Goal: Task Accomplishment & Management: Manage account settings

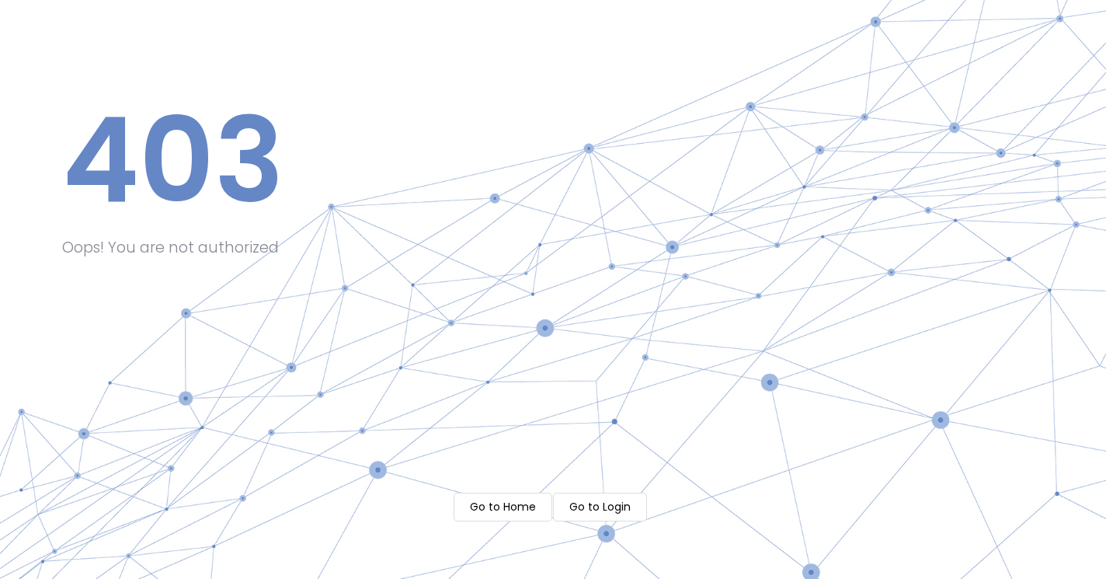
click at [588, 502] on m-button "Go to Login" at bounding box center [600, 506] width 94 height 29
click at [486, 510] on m-button "Go to Home" at bounding box center [503, 506] width 99 height 29
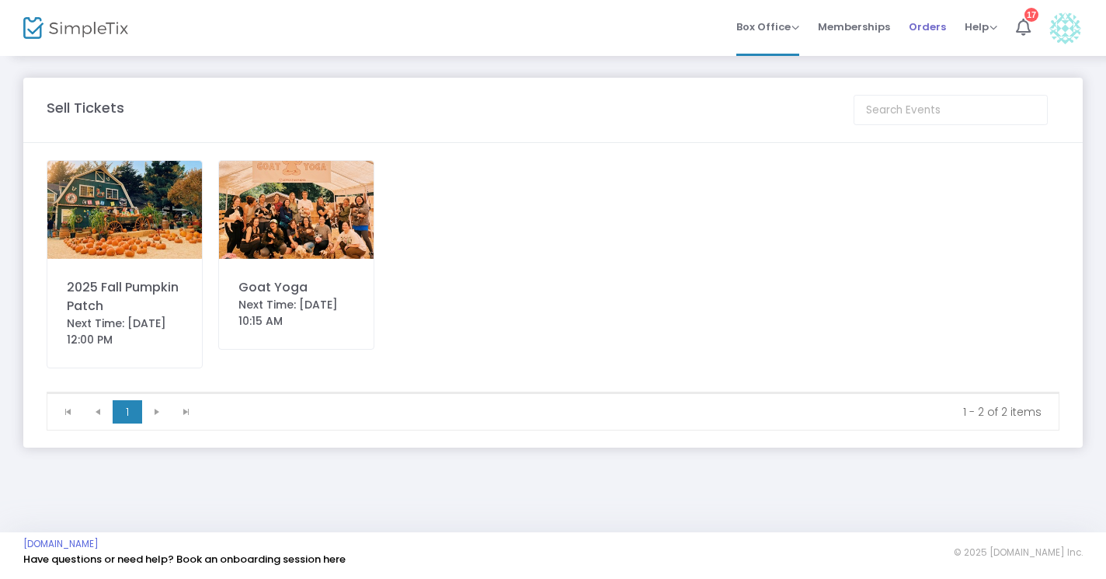
click at [923, 29] on span "Orders" at bounding box center [927, 27] width 37 height 40
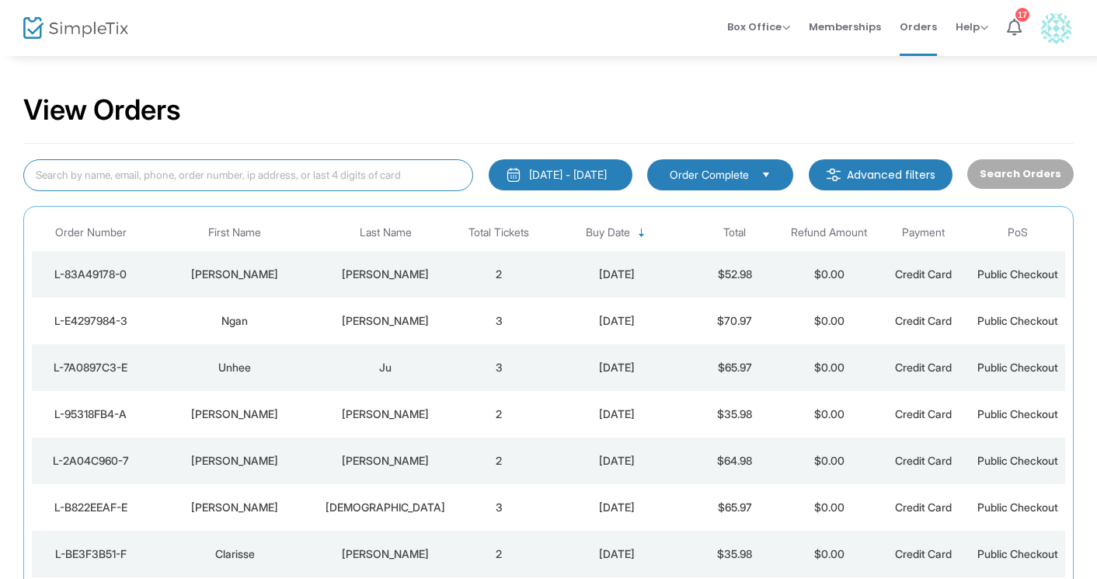
click at [144, 177] on input at bounding box center [248, 175] width 450 height 32
type input "L-5ee0ae64-7"
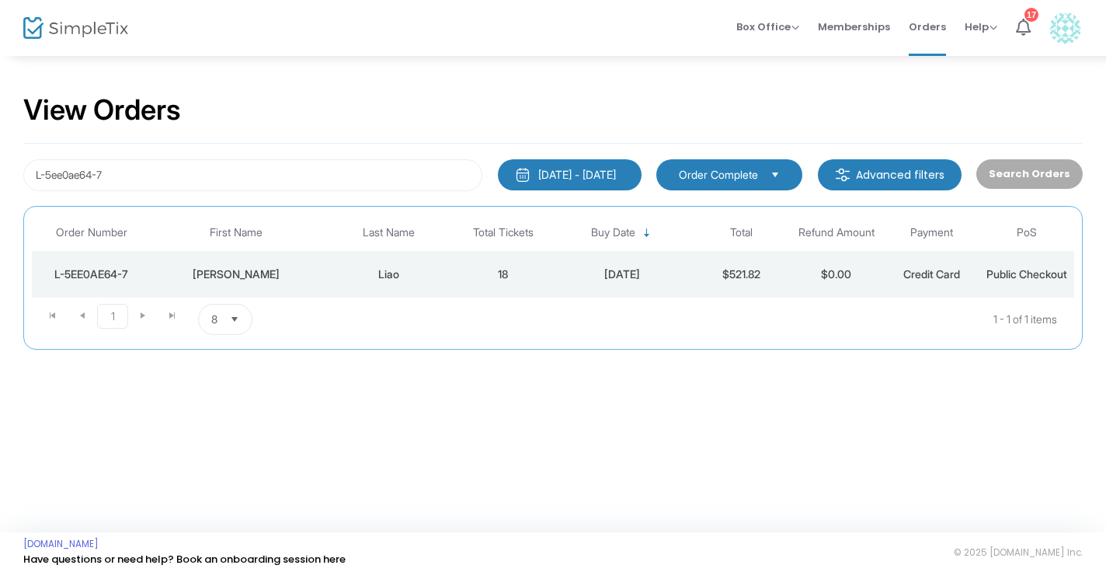
click at [388, 273] on div "Liao" at bounding box center [389, 274] width 126 height 16
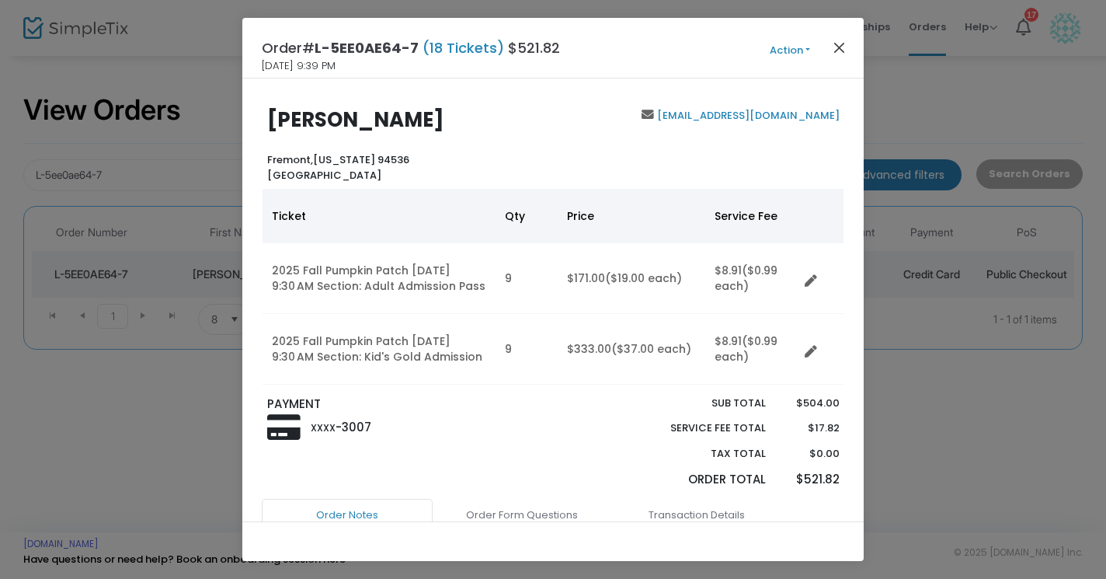
click at [840, 46] on button "Close" at bounding box center [839, 47] width 20 height 20
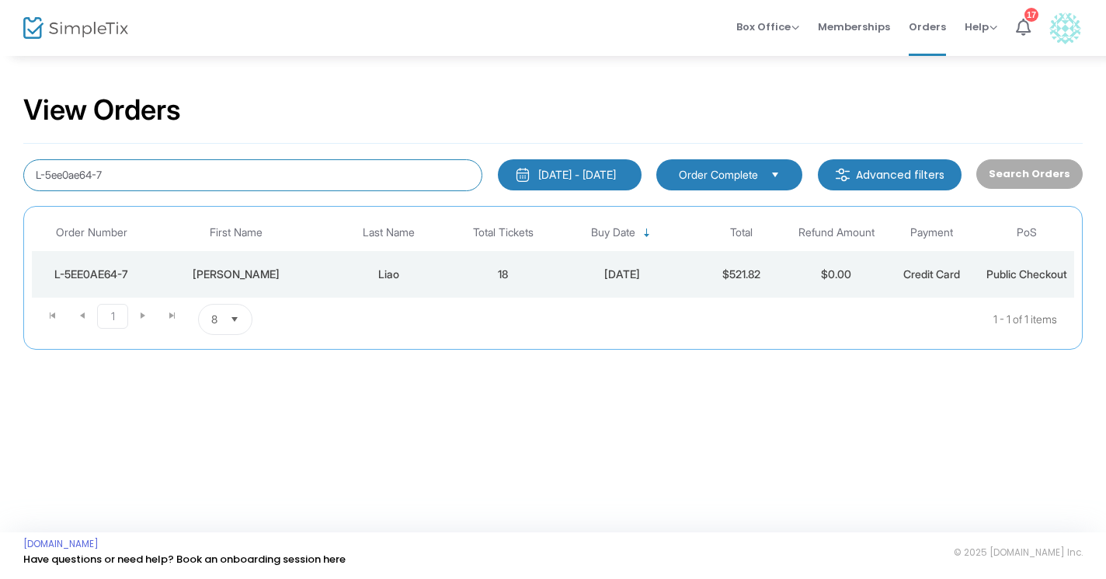
click at [135, 169] on input "L-5ee0ae64-7" at bounding box center [252, 175] width 459 height 32
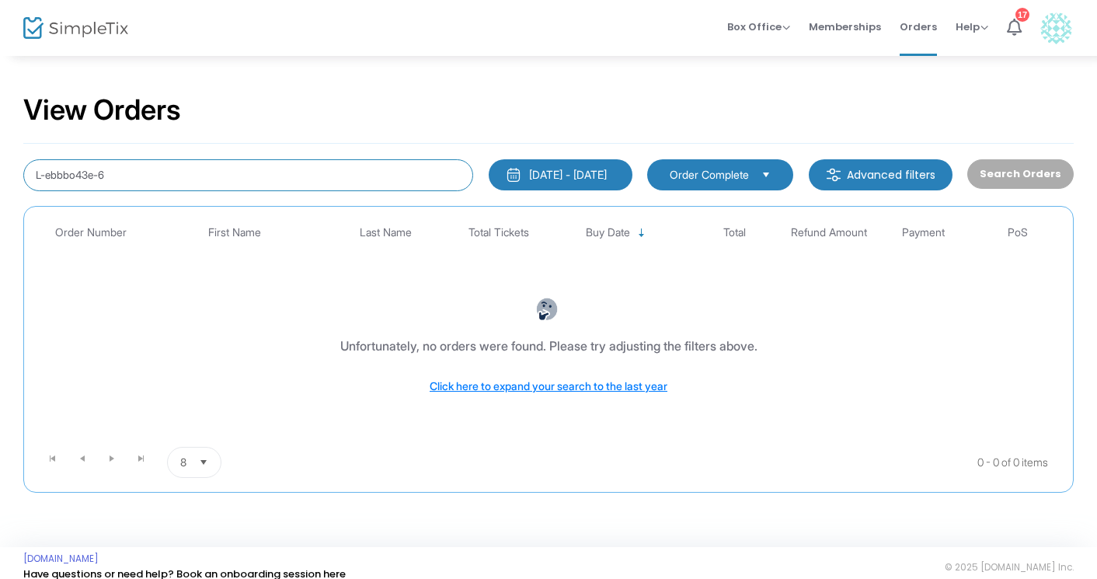
drag, startPoint x: 129, startPoint y: 176, endPoint x: 47, endPoint y: 172, distance: 82.4
click at [47, 172] on input "L-ebbbo43e-6" at bounding box center [248, 175] width 450 height 32
type input "L"
type input "L-dbbboa3e-6"
click at [257, 179] on input "L-dbbboa3e-6" at bounding box center [248, 175] width 450 height 32
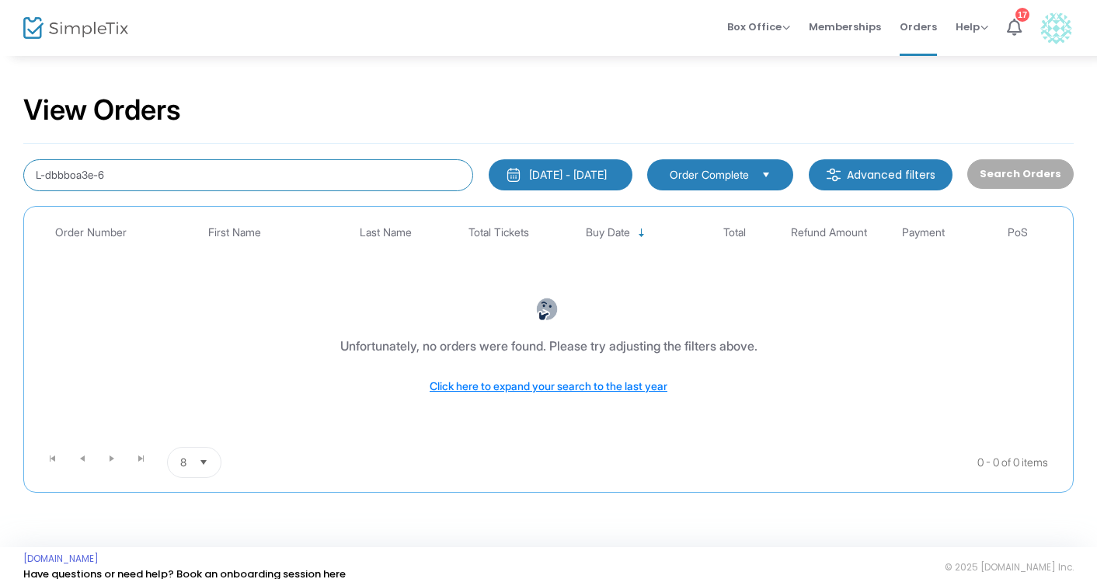
click at [131, 188] on input "L-dbbboa3e-6" at bounding box center [248, 175] width 450 height 32
click at [130, 184] on input "L-dbbboa3e-6" at bounding box center [248, 175] width 450 height 32
click at [162, 172] on input "L-dbbboa3e-6" at bounding box center [248, 175] width 450 height 32
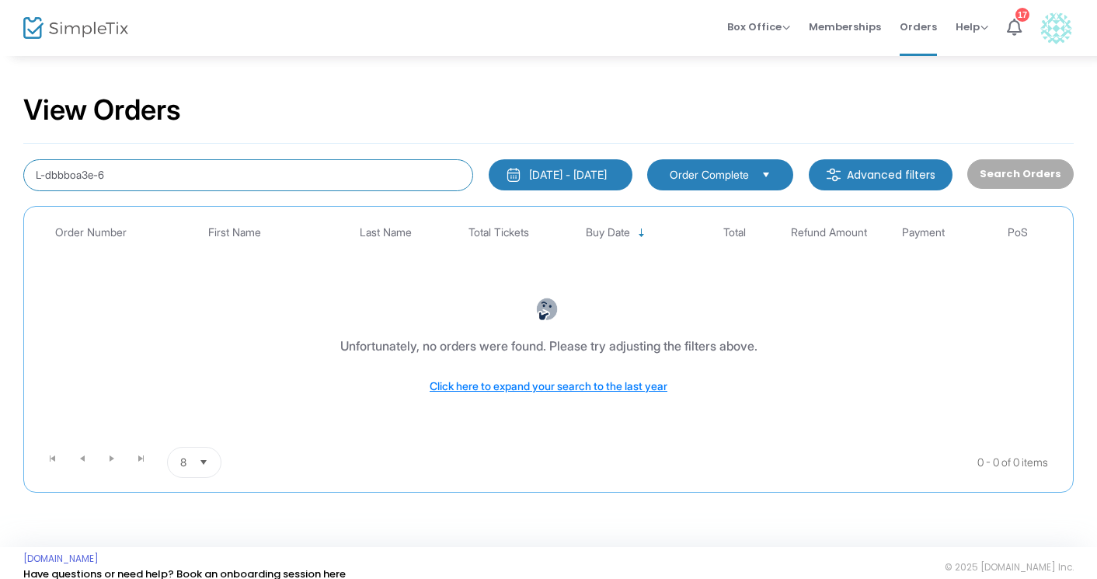
drag, startPoint x: 162, startPoint y: 172, endPoint x: -12, endPoint y: 174, distance: 174.8
click at [0, 174] on html "Processing... please wait Box Office Sell Tickets Bookings Sell Season Pass Mem…" at bounding box center [548, 289] width 1097 height 579
paste input "liao_robert@yahoo.com"
type input "liao_robert@yahoo.com"
